Goal: Information Seeking & Learning: Learn about a topic

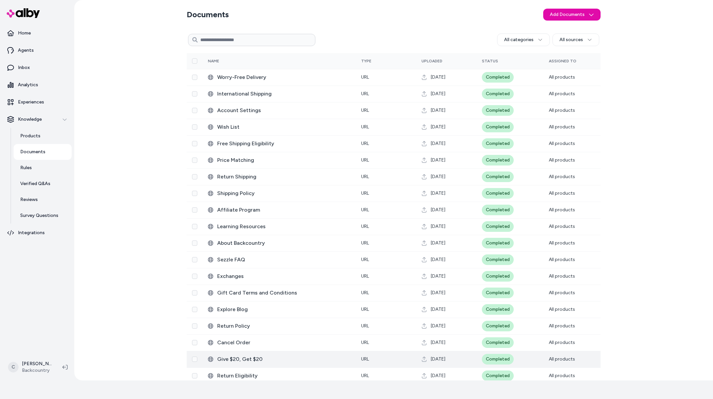
click at [242, 359] on span "Give $20, Get $20" at bounding box center [283, 359] width 133 height 8
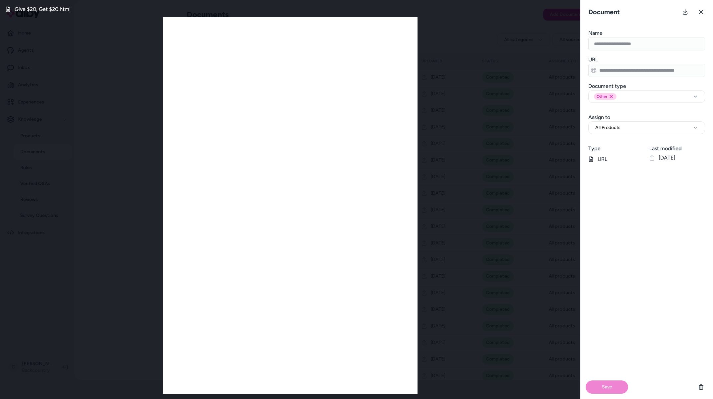
drag, startPoint x: 111, startPoint y: 259, endPoint x: 155, endPoint y: 241, distance: 48.0
click at [111, 259] on div "Give $20, Get $20.html" at bounding box center [290, 199] width 580 height 399
click at [700, 13] on icon at bounding box center [700, 11] width 5 height 5
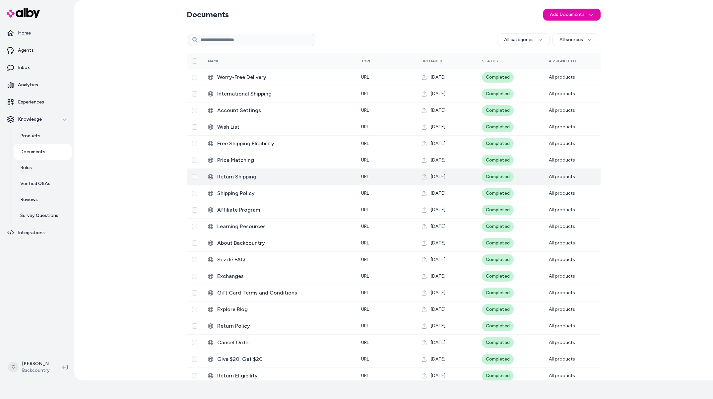
click at [235, 174] on span "Return Shipping" at bounding box center [283, 177] width 133 height 8
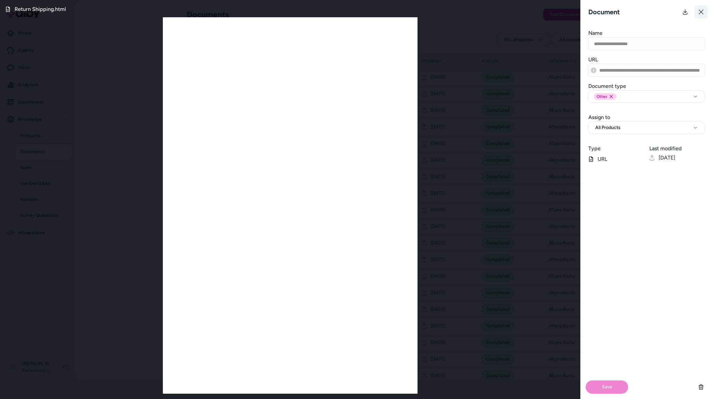
click at [701, 14] on icon at bounding box center [700, 11] width 5 height 5
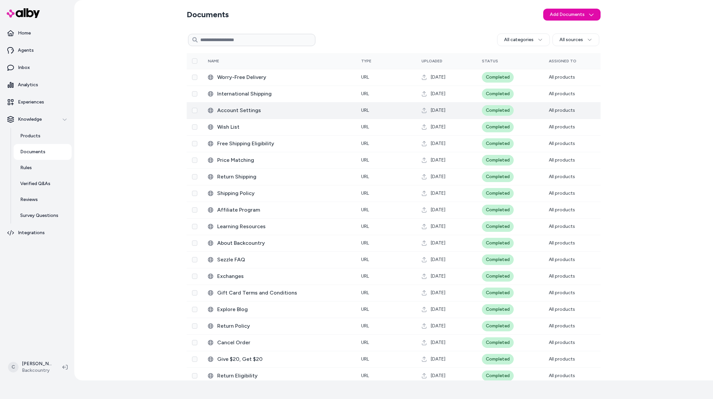
click at [229, 110] on span "Account Settings" at bounding box center [283, 110] width 133 height 8
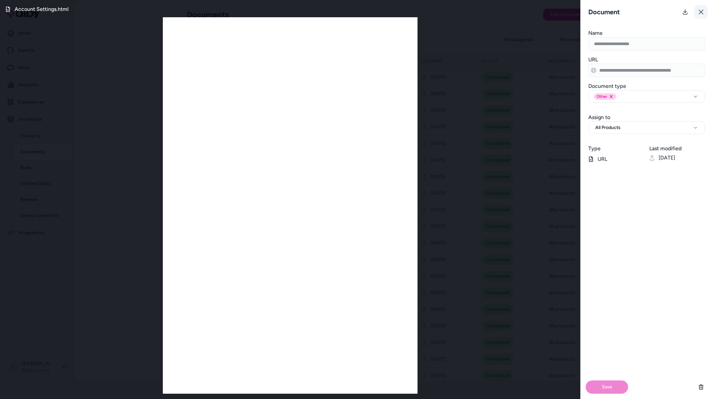
click at [702, 12] on icon at bounding box center [700, 11] width 5 height 5
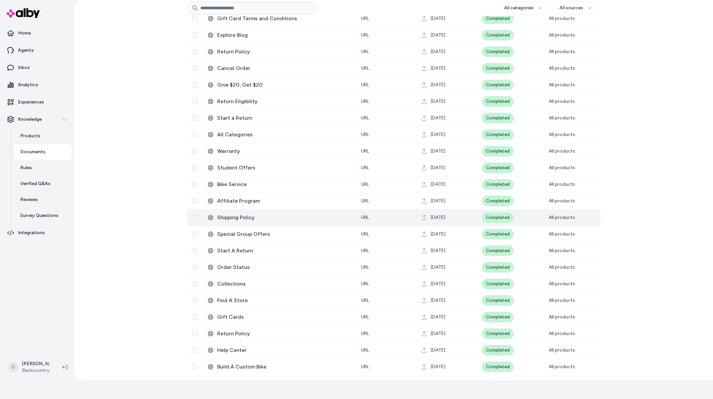
scroll to position [175, 0]
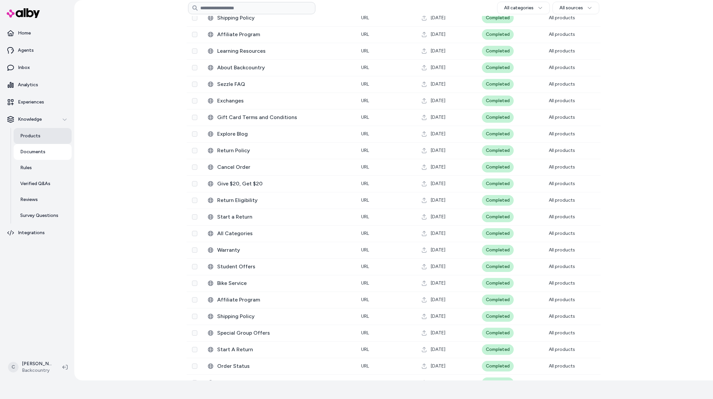
click at [37, 137] on p "Products" at bounding box center [30, 136] width 20 height 7
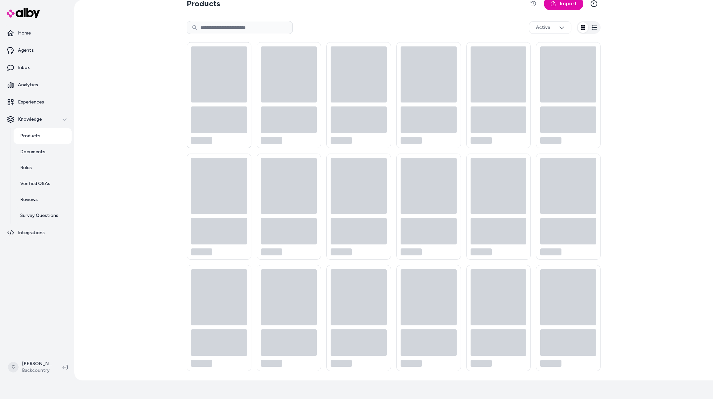
scroll to position [11, 0]
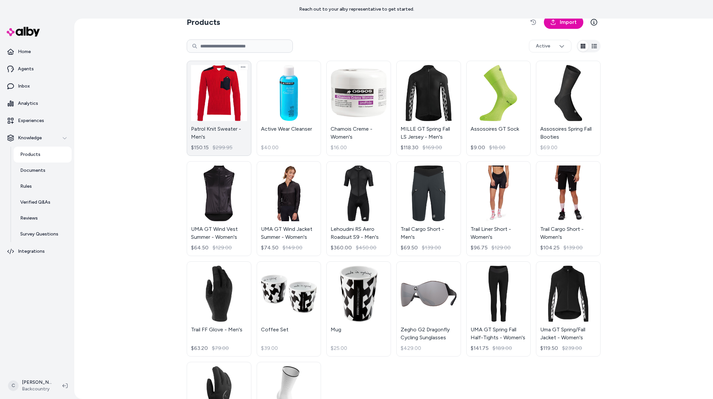
click at [205, 119] on link "Patrol Knit Sweater - Men's $150.15 $299.95" at bounding box center [219, 108] width 65 height 95
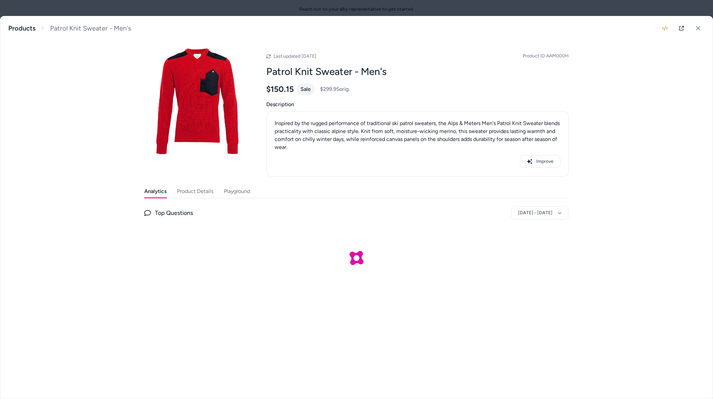
click at [236, 187] on button "Playground" at bounding box center [237, 191] width 26 height 13
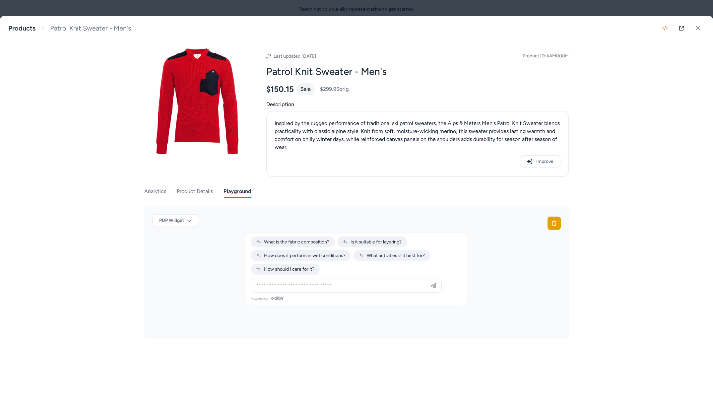
drag, startPoint x: 281, startPoint y: 295, endPoint x: 288, endPoint y: 287, distance: 11.5
click at [281, 295] on div at bounding box center [356, 287] width 222 height 18
click at [288, 287] on input at bounding box center [339, 285] width 174 height 8
type input "**********"
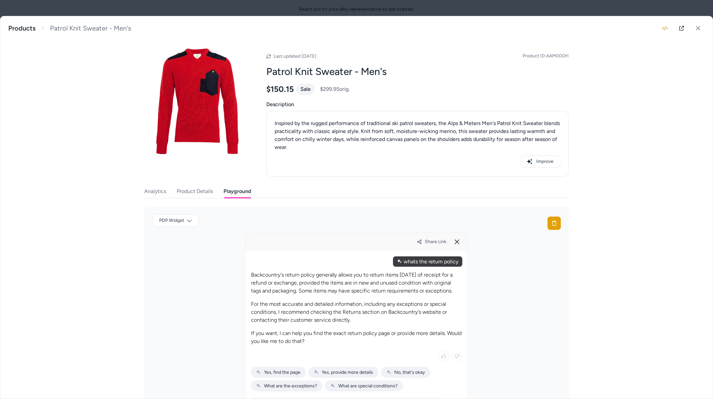
click at [433, 243] on span "Share Link" at bounding box center [436, 242] width 22 height 6
click at [453, 239] on icon at bounding box center [457, 242] width 8 height 8
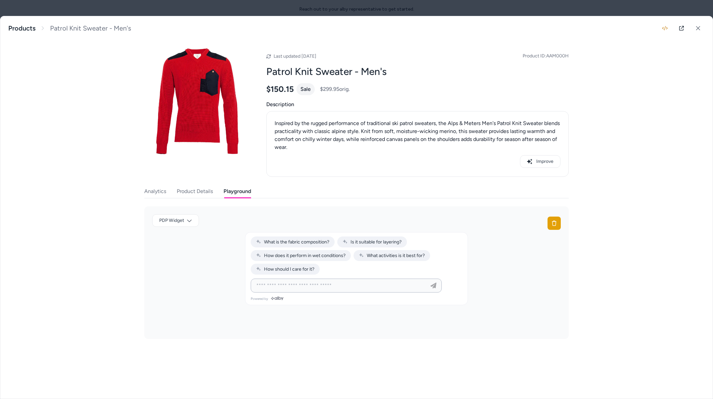
click at [284, 288] on input at bounding box center [339, 285] width 174 height 8
type input "**********"
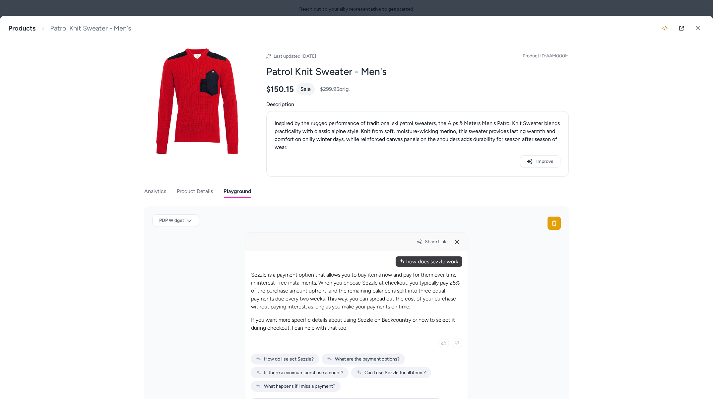
scroll to position [44, 0]
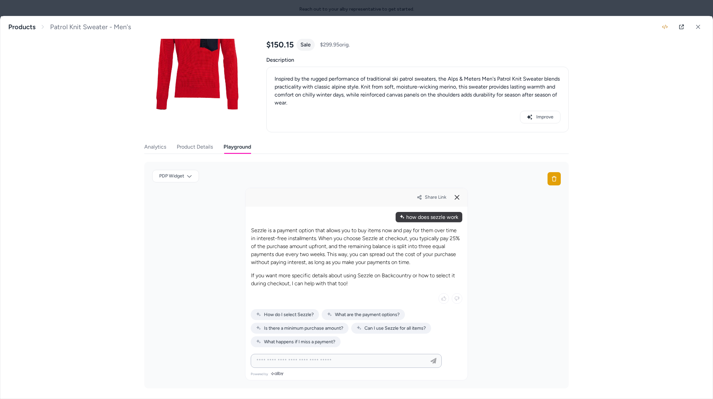
click at [308, 359] on input at bounding box center [339, 361] width 174 height 8
type input "**********"
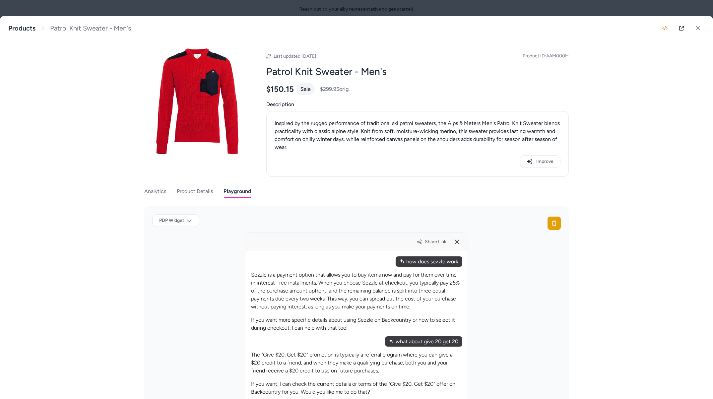
scroll to position [65, 0]
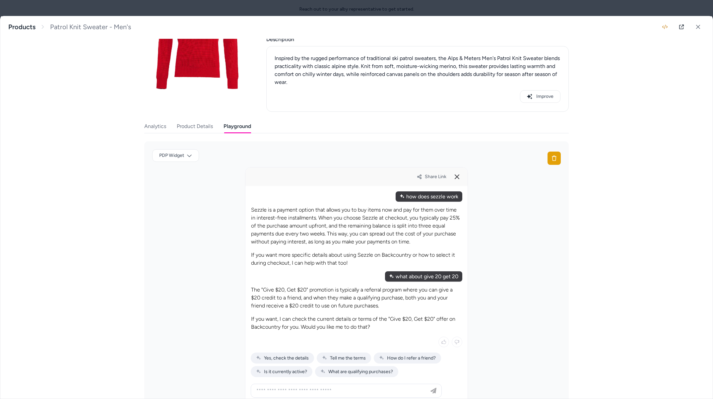
drag, startPoint x: 347, startPoint y: 326, endPoint x: 320, endPoint y: 322, distance: 27.5
click at [319, 322] on p "If you want, I can check the current details or terms of the "Give $20, Get $20…" at bounding box center [356, 323] width 211 height 16
click at [327, 323] on p "If you want, I can check the current details or terms of the "Give $20, Get $20…" at bounding box center [356, 323] width 211 height 16
drag, startPoint x: 368, startPoint y: 323, endPoint x: 332, endPoint y: 323, distance: 36.5
click at [356, 323] on p "If you want, I can check the current details or terms of the "Give $20, Get $20…" at bounding box center [356, 323] width 211 height 16
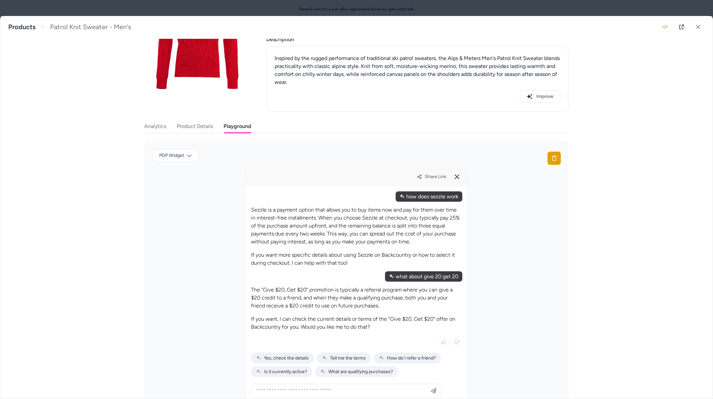
drag, startPoint x: 332, startPoint y: 323, endPoint x: 360, endPoint y: 335, distance: 30.3
click at [333, 324] on p "If you want, I can check the current details or terms of the "Give $20, Get $20…" at bounding box center [356, 323] width 211 height 16
drag, startPoint x: 305, startPoint y: 319, endPoint x: 294, endPoint y: 320, distance: 10.3
click at [294, 320] on div "The "Give $20, Get $20" promotion is typically a referral program where you can…" at bounding box center [356, 308] width 211 height 46
drag, startPoint x: 294, startPoint y: 320, endPoint x: 306, endPoint y: 330, distance: 15.7
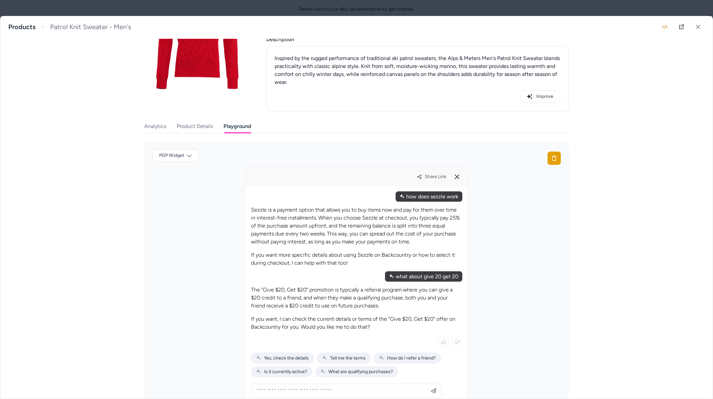
click at [302, 329] on p "If you want, I can check the current details or terms of the "Give $20, Get $20…" at bounding box center [356, 323] width 211 height 16
click at [307, 330] on p "If you want, I can check the current details or terms of the "Give $20, Get $20…" at bounding box center [356, 323] width 211 height 16
click at [334, 322] on p "If you want, I can check the current details or terms of the "Give $20, Get $20…" at bounding box center [356, 323] width 211 height 16
click at [440, 176] on span "Share Link" at bounding box center [436, 177] width 22 height 6
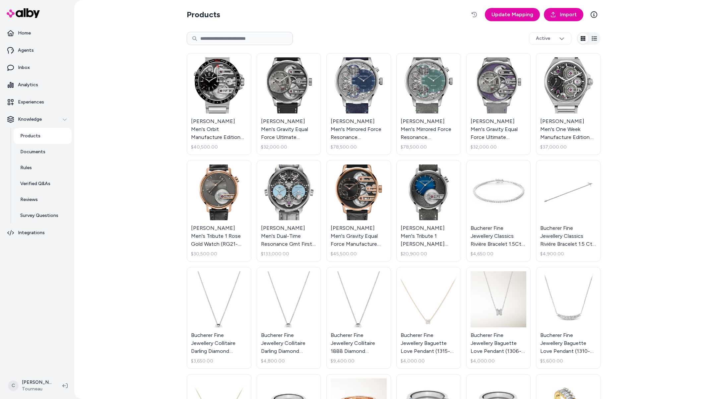
scroll to position [349, 0]
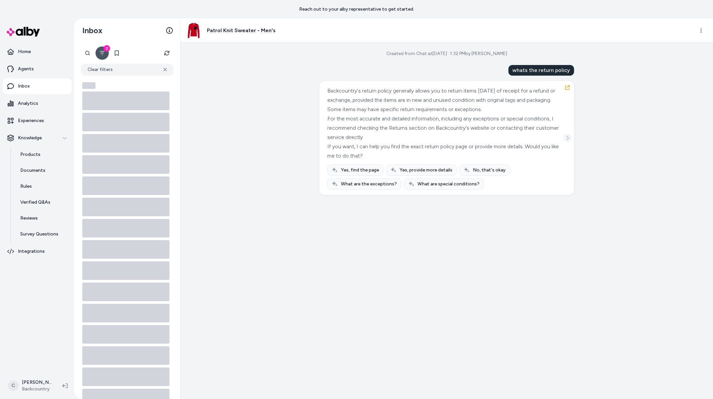
click at [565, 137] on icon "See more" at bounding box center [567, 138] width 5 height 5
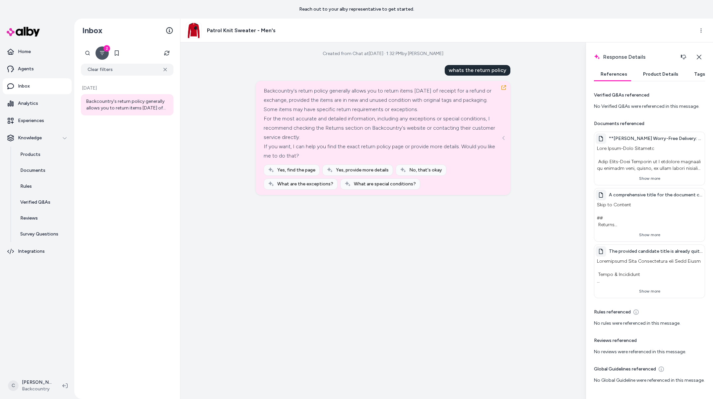
click at [535, 284] on div "Created from Chat at Aug 29, 2025 · 1:32 PM by Chris P whats the return policy …" at bounding box center [382, 220] width 405 height 356
click at [650, 233] on button "Show more" at bounding box center [649, 234] width 108 height 11
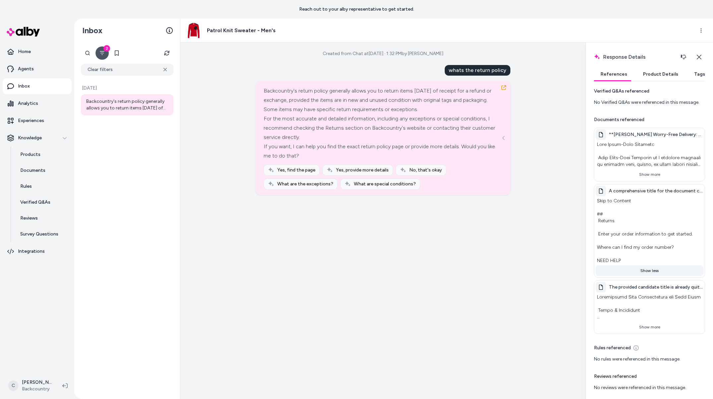
scroll to position [8, 0]
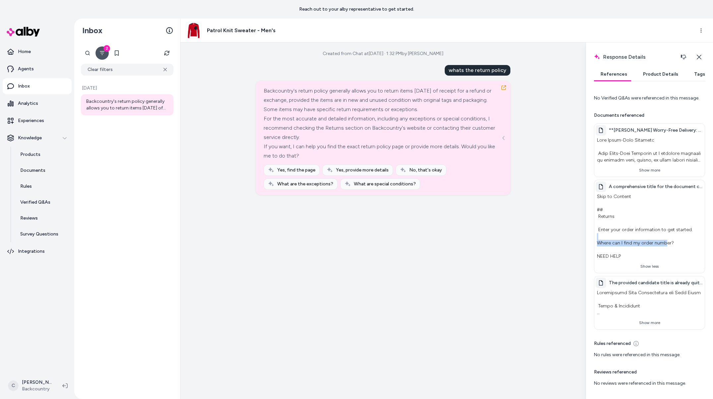
drag, startPoint x: 659, startPoint y: 246, endPoint x: 637, endPoint y: 239, distance: 23.3
click at [637, 239] on p "Skip to Content ## Returns Enter your order information to get started. Where c…" at bounding box center [649, 226] width 108 height 69
click at [633, 221] on p "Skip to Content ## Returns Enter your order information to get started. Where c…" at bounding box center [649, 226] width 108 height 69
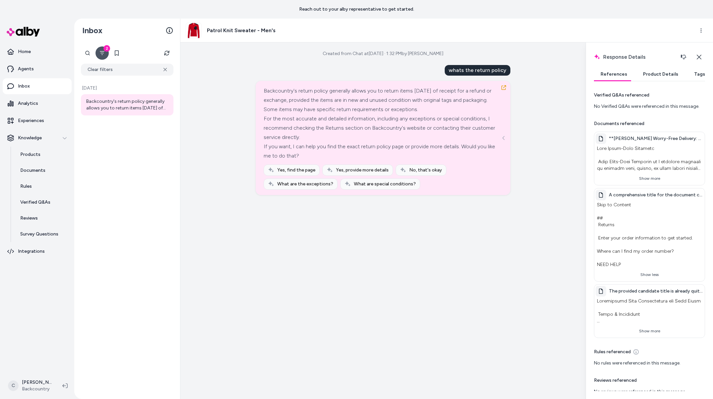
click at [646, 174] on button "Show more" at bounding box center [649, 178] width 108 height 11
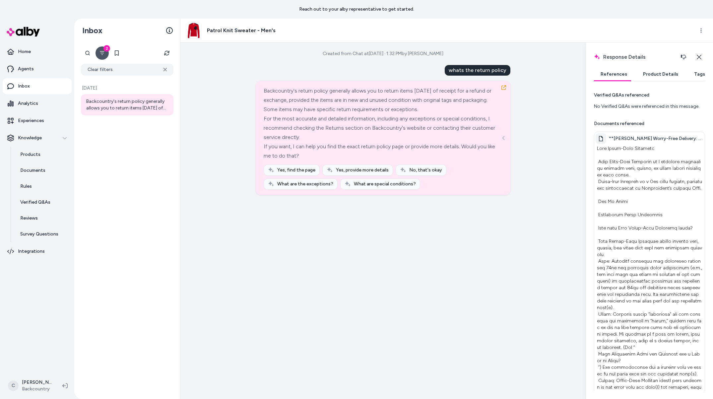
scroll to position [63, 0]
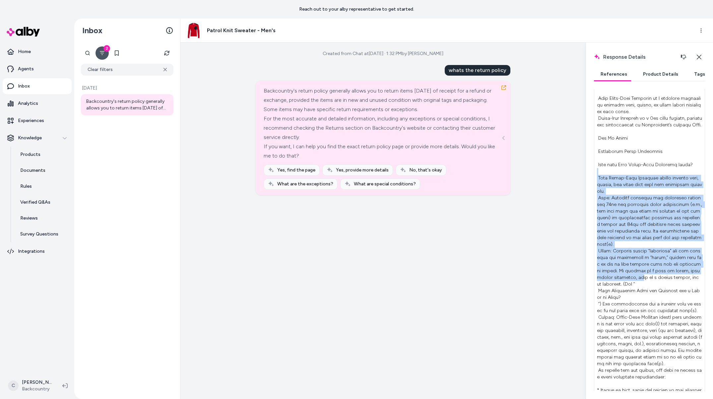
drag, startPoint x: 621, startPoint y: 177, endPoint x: 616, endPoint y: 272, distance: 95.6
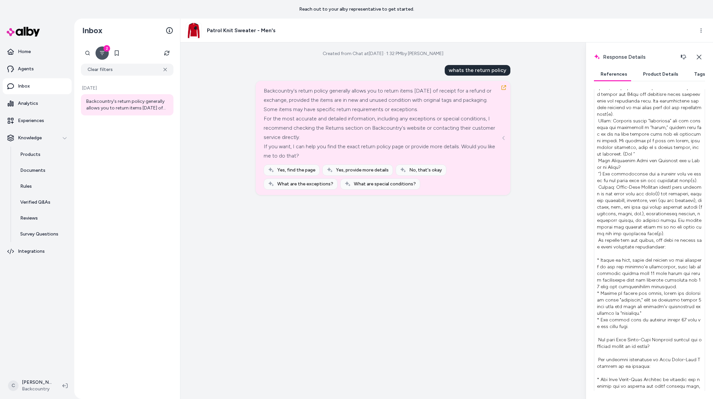
scroll to position [323, 0]
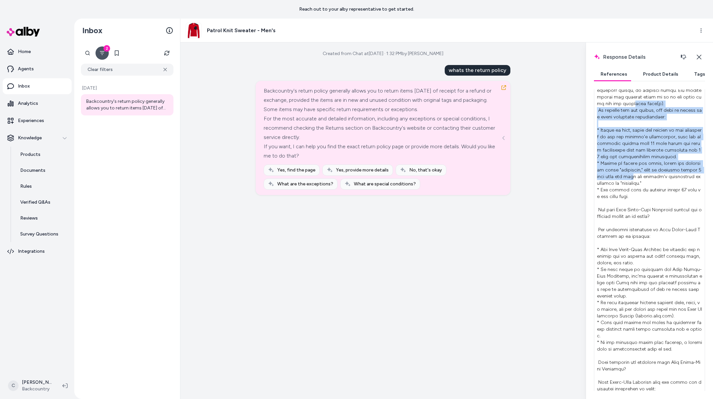
drag, startPoint x: 621, startPoint y: 97, endPoint x: 630, endPoint y: 170, distance: 73.1
click at [630, 170] on p at bounding box center [649, 183] width 108 height 725
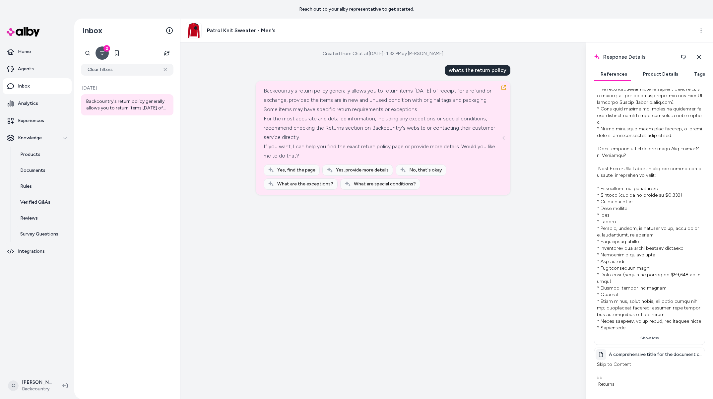
scroll to position [715, 0]
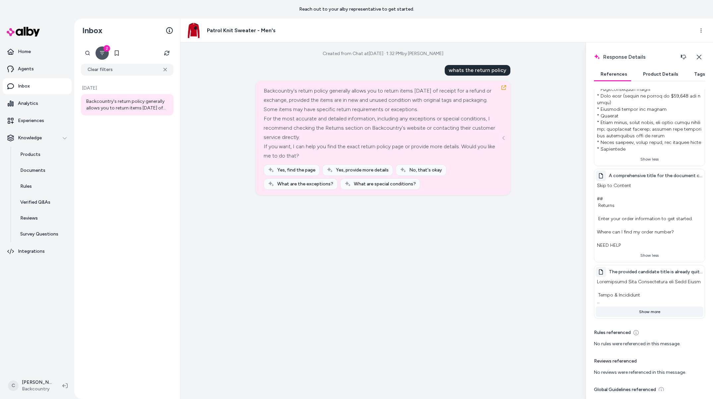
click at [644, 306] on button "Show more" at bounding box center [649, 311] width 108 height 11
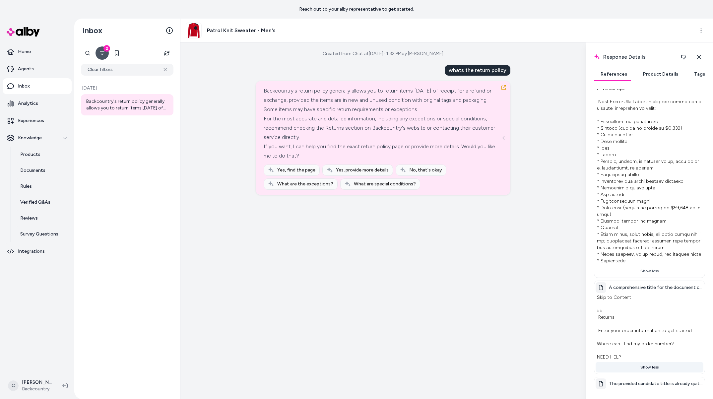
click at [648, 362] on button "Show less" at bounding box center [649, 367] width 108 height 11
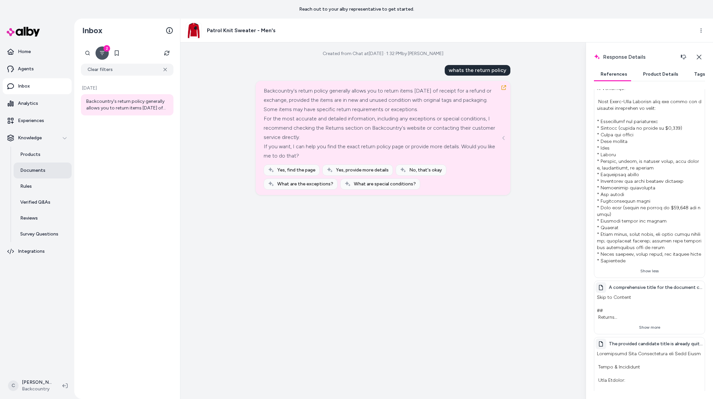
click at [30, 167] on p "Documents" at bounding box center [32, 170] width 25 height 7
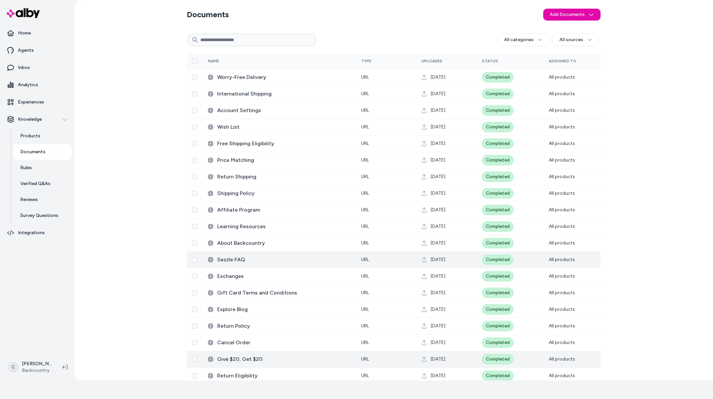
click at [229, 358] on span "Give $20, Get $20" at bounding box center [283, 359] width 133 height 8
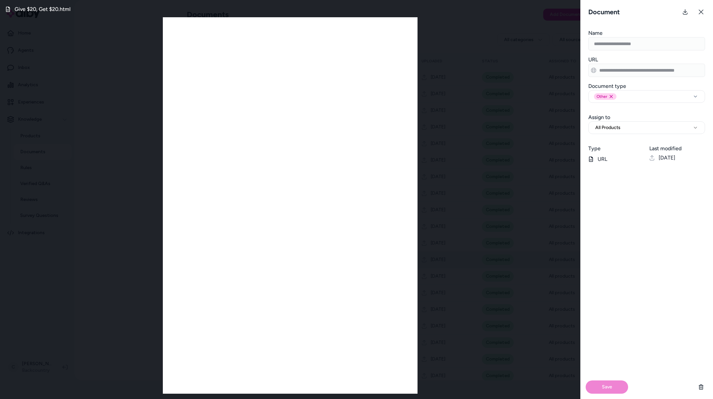
click at [110, 210] on div "Give $20, Get $20.html" at bounding box center [290, 199] width 580 height 399
click at [82, 322] on div "Give $20, Get $20.html" at bounding box center [290, 199] width 580 height 399
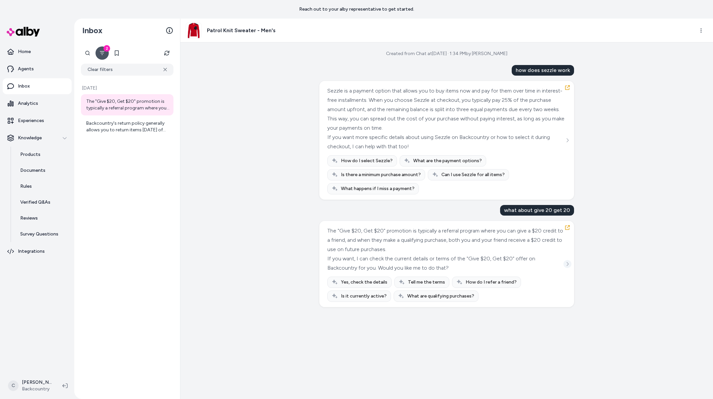
click at [566, 264] on icon "See more" at bounding box center [567, 264] width 5 height 5
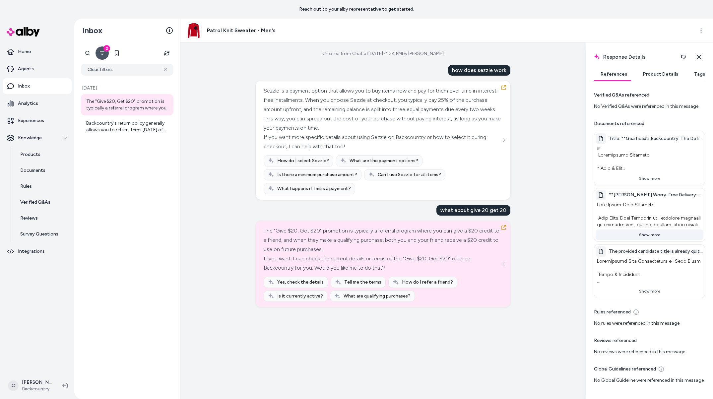
click at [654, 231] on button "Show more" at bounding box center [649, 234] width 108 height 11
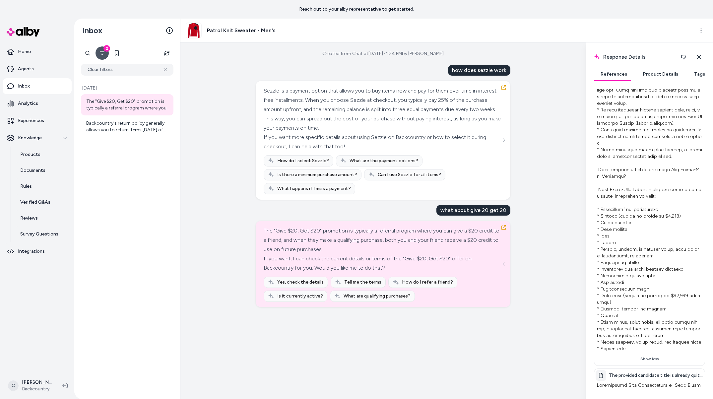
scroll to position [675, 0]
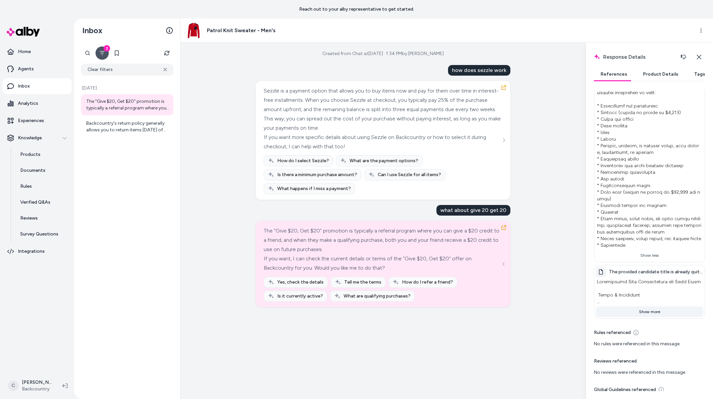
click at [662, 306] on button "Show more" at bounding box center [649, 311] width 108 height 11
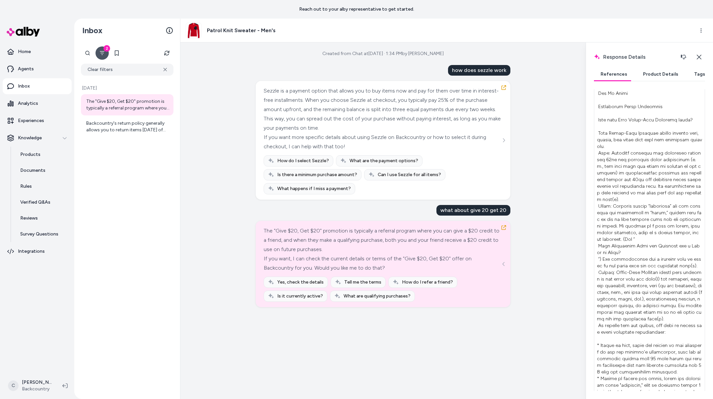
scroll to position [39, 0]
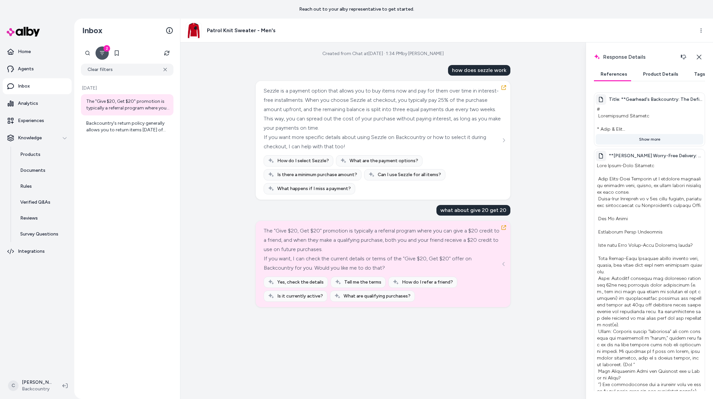
click at [681, 144] on button "Show more" at bounding box center [649, 139] width 108 height 11
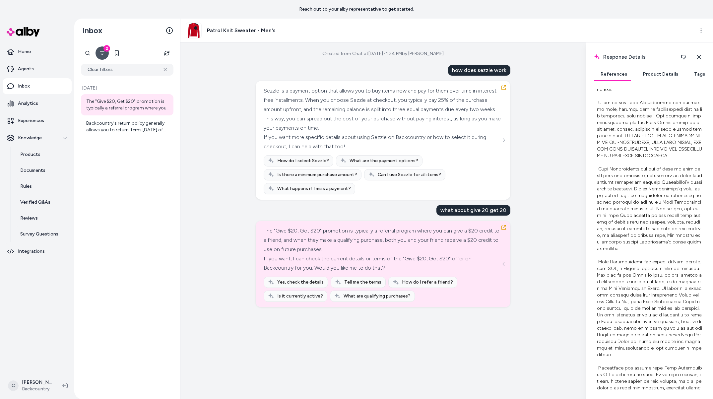
scroll to position [2081, 0]
